Goal: Task Accomplishment & Management: Use online tool/utility

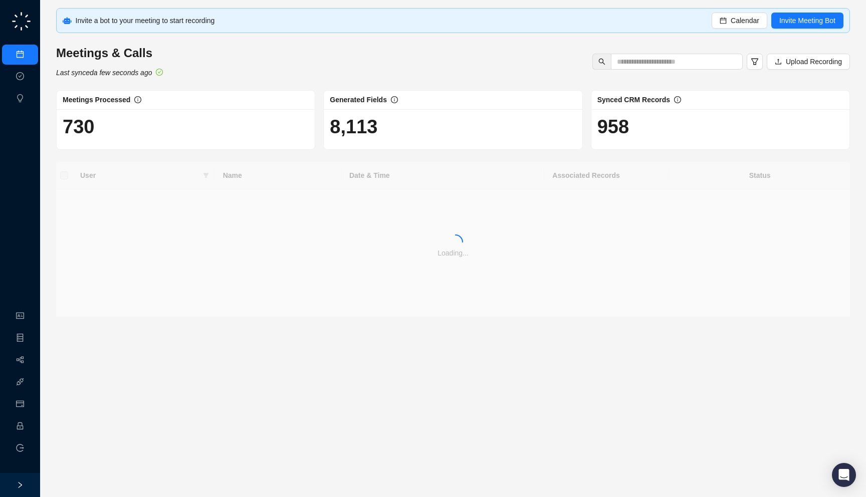
drag, startPoint x: 246, startPoint y: 24, endPoint x: 250, endPoint y: 31, distance: 8.3
click at [250, 31] on div "Invite a bot to your meeting to start recording Calendar Invite Meeting Bot" at bounding box center [453, 20] width 794 height 25
